Goal: Check status

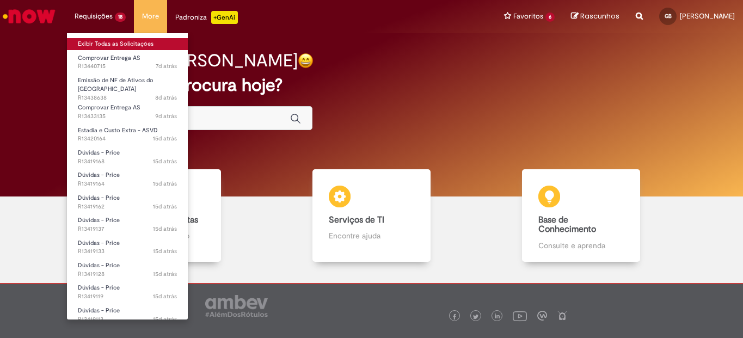
click at [116, 42] on link "Exibir Todas as Solicitações" at bounding box center [127, 44] width 121 height 12
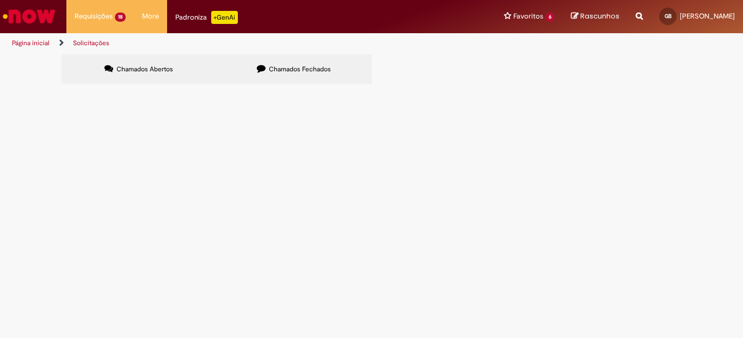
scroll to position [334, 0]
click at [0, 0] on span "Diferença de frete. Camaçari x [PERSON_NAME]. Valor correto: R$ 2.800,00 + Pis …" at bounding box center [0, 0] width 0 height 0
